Goal: Information Seeking & Learning: Learn about a topic

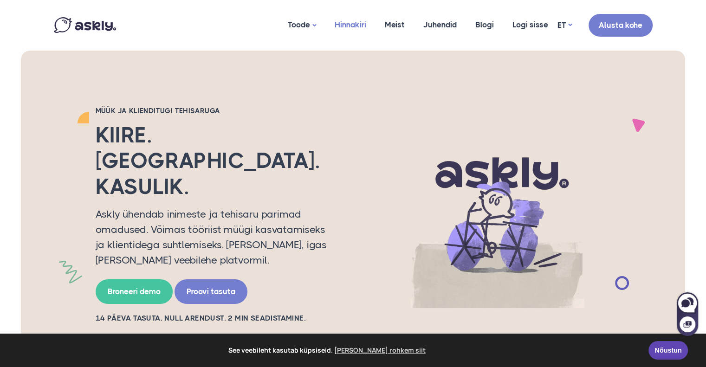
click at [352, 22] on link "Hinnakiri" at bounding box center [351, 24] width 50 height 45
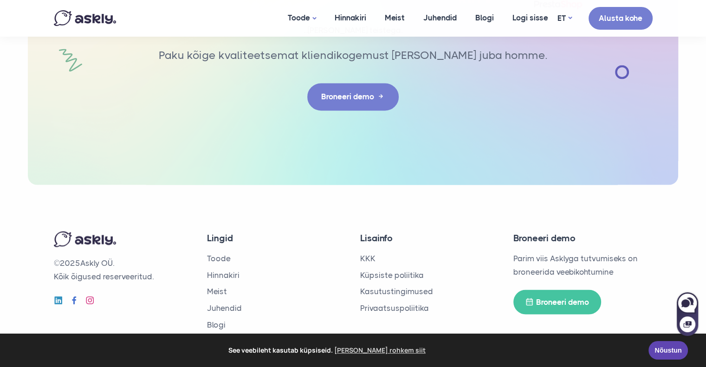
scroll to position [1623, 0]
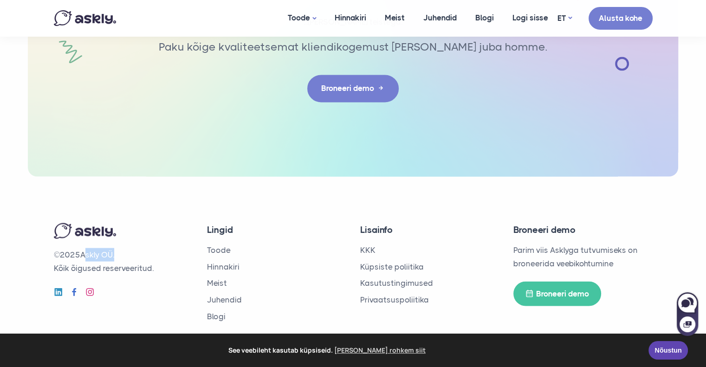
drag, startPoint x: 115, startPoint y: 251, endPoint x: 84, endPoint y: 252, distance: 31.6
click at [84, 252] on p "© 2025 Askly OÜ. Kõik õigused reserveeritud." at bounding box center [123, 261] width 139 height 27
copy p "Askly OÜ"
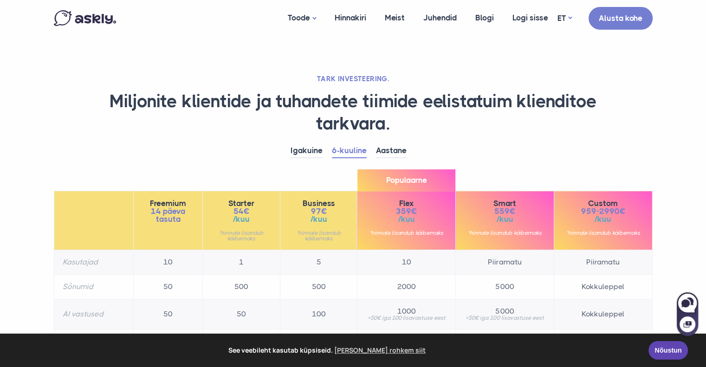
scroll to position [0, 0]
